Goal: Task Accomplishment & Management: Use online tool/utility

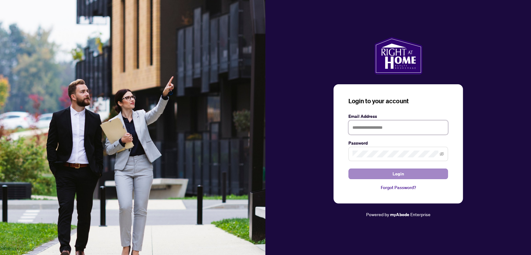
type input "**********"
click at [364, 177] on button "Login" at bounding box center [399, 174] width 100 height 11
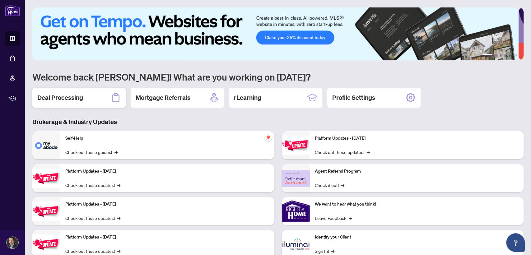
click at [79, 93] on h2 "Deal Processing" at bounding box center [60, 97] width 46 height 9
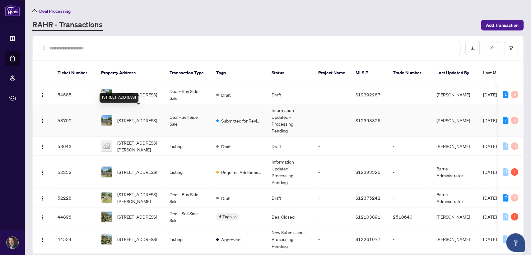
click at [133, 117] on span "[STREET_ADDRESS]" at bounding box center [137, 120] width 40 height 7
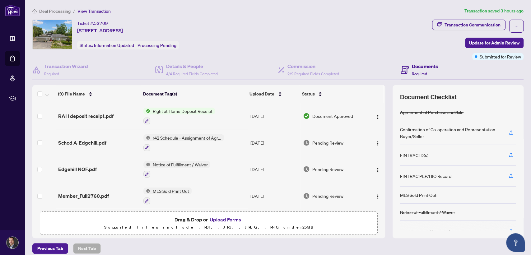
click at [189, 110] on span "Right at Home Deposit Receipt" at bounding box center [182, 111] width 65 height 7
click at [237, 110] on td "Right at Home Deposit Receipt" at bounding box center [194, 116] width 107 height 27
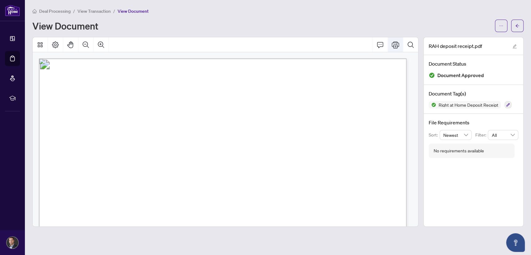
click at [390, 43] on button "Print" at bounding box center [395, 44] width 15 height 15
